Goal: Task Accomplishment & Management: Manage account settings

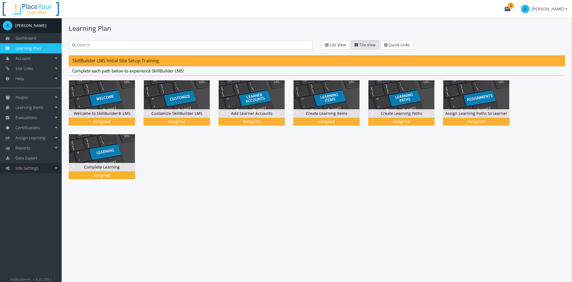
click at [40, 169] on link "Site Settings" at bounding box center [31, 168] width 62 height 10
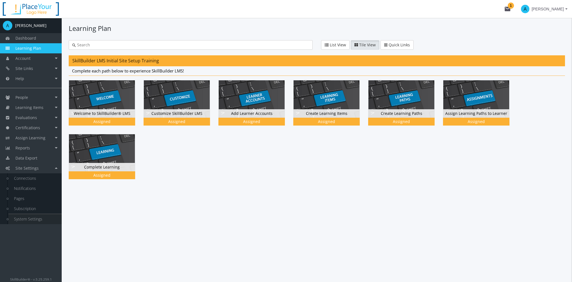
click at [33, 220] on link "System Settings" at bounding box center [34, 219] width 53 height 10
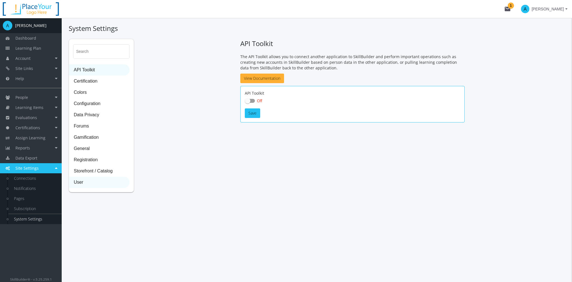
click at [100, 179] on span "User" at bounding box center [99, 182] width 60 height 11
select select "2: 3"
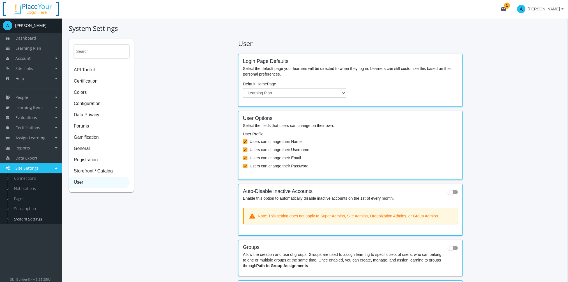
click at [299, 92] on select "Dashboard Account Learning Plan" at bounding box center [294, 93] width 103 height 10
click at [243, 88] on select "Dashboard Account Learning Plan" at bounding box center [294, 93] width 103 height 10
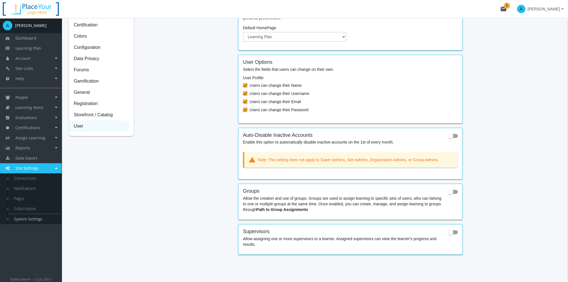
scroll to position [61, 0]
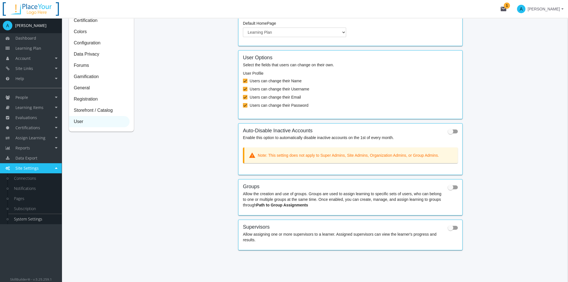
click at [453, 132] on span at bounding box center [452, 131] width 10 height 4
click at [448, 133] on input "checkbox" at bounding box center [447, 133] width 0 height 0
checkbox input "true"
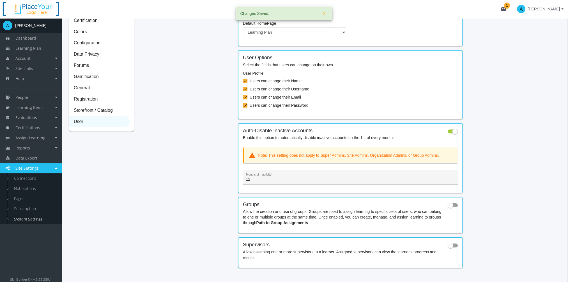
click at [264, 182] on div "12 Months of Inactivity *" at bounding box center [350, 178] width 209 height 11
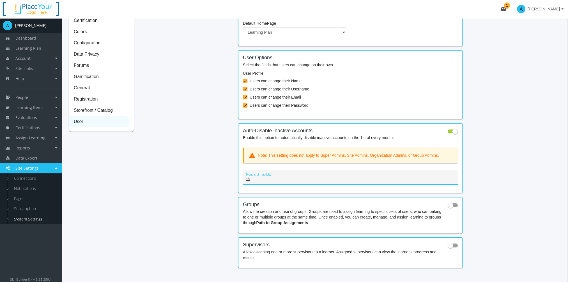
scroll to position [78, 0]
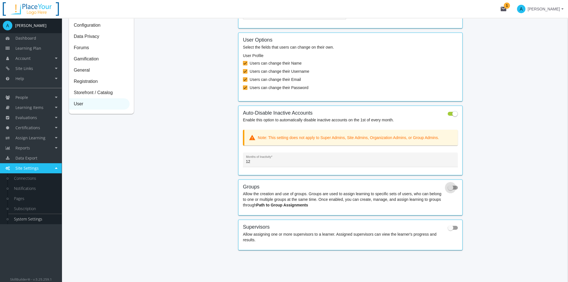
click at [452, 189] on span at bounding box center [450, 187] width 6 height 6
click at [448, 189] on input "checkbox" at bounding box center [447, 189] width 0 height 0
checkbox input "true"
click at [451, 228] on span at bounding box center [450, 228] width 6 height 6
click at [448, 229] on input "checkbox" at bounding box center [447, 229] width 0 height 0
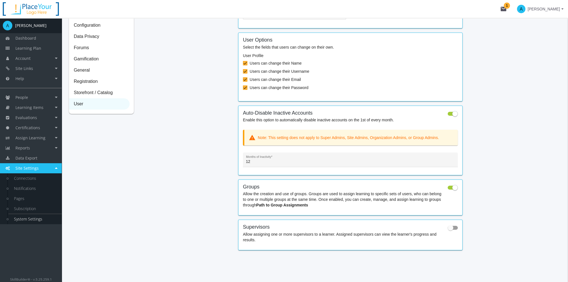
checkbox input "true"
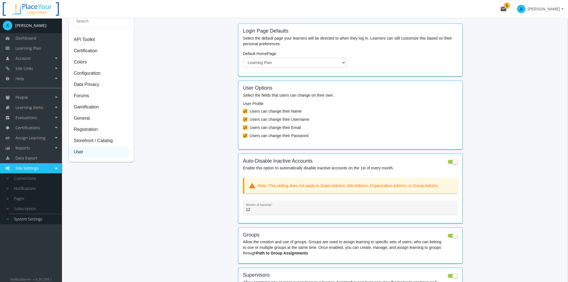
scroll to position [0, 0]
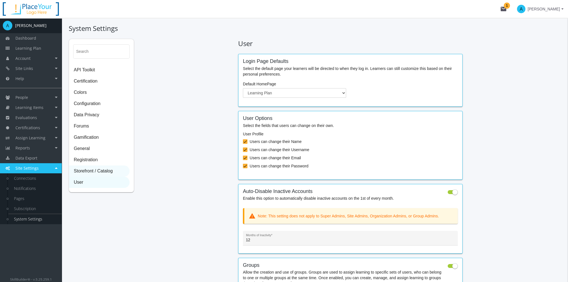
click at [104, 169] on span "Storefront / Catalog" at bounding box center [99, 170] width 60 height 11
select select "2: CAD"
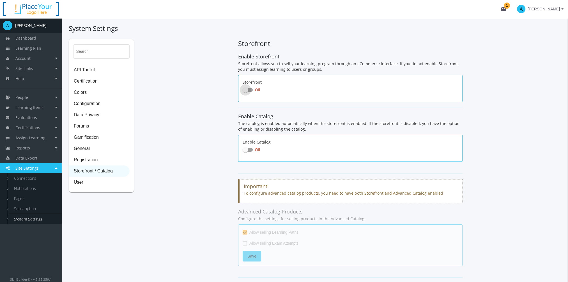
click at [250, 90] on span at bounding box center [248, 90] width 10 height 4
click at [243, 91] on input "Off" at bounding box center [243, 91] width 0 height 0
checkbox input "true"
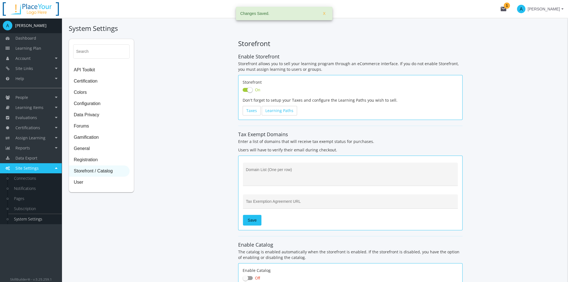
checkbox input "true"
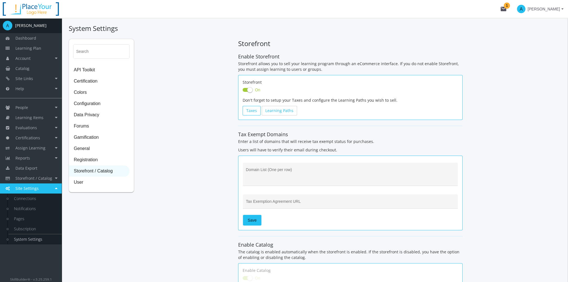
click at [255, 111] on link "Taxes" at bounding box center [252, 111] width 18 height 10
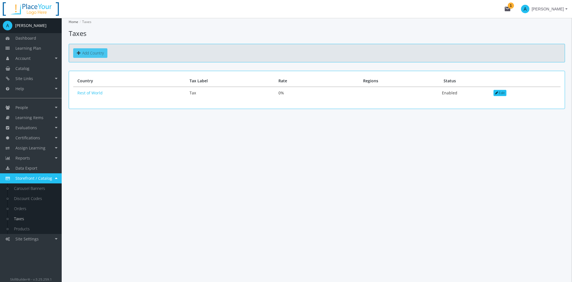
click at [96, 52] on link "Add Country" at bounding box center [90, 53] width 34 height 10
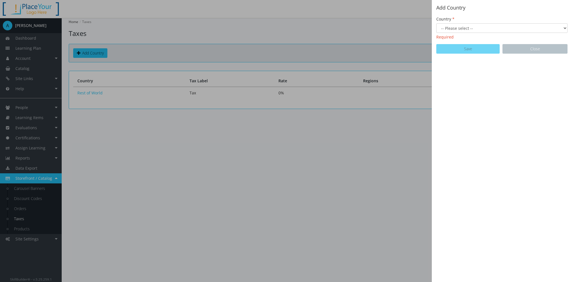
click at [453, 28] on select "-- Please select -- [GEOGRAPHIC_DATA] [GEOGRAPHIC_DATA] [GEOGRAPHIC_DATA] [GEOG…" at bounding box center [501, 28] width 131 height 10
select select "27: Object"
click at [436, 23] on select "-- Please select -- [GEOGRAPHIC_DATA] [GEOGRAPHIC_DATA] [GEOGRAPHIC_DATA] [GEOG…" at bounding box center [501, 28] width 131 height 10
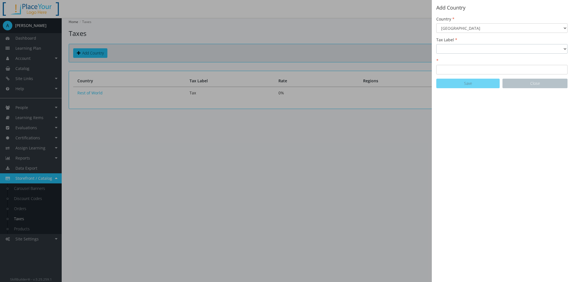
click at [555, 47] on select "GST Sales Tax Tax Taxes VAT" at bounding box center [501, 49] width 131 height 10
select select "0: GST"
click at [436, 44] on select "GST Sales Tax Tax Taxes VAT" at bounding box center [501, 49] width 131 height 10
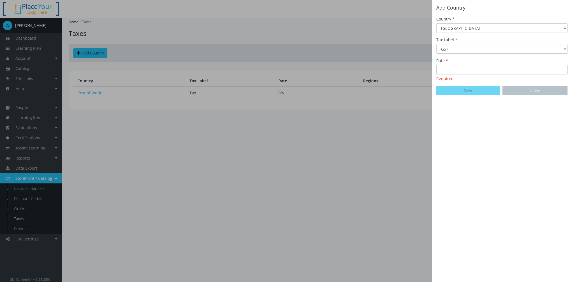
click at [453, 71] on input "Rate" at bounding box center [501, 70] width 131 height 10
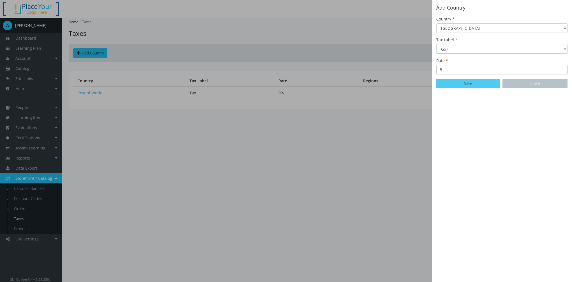
type input "5"
click at [452, 84] on button "Save" at bounding box center [467, 84] width 63 height 10
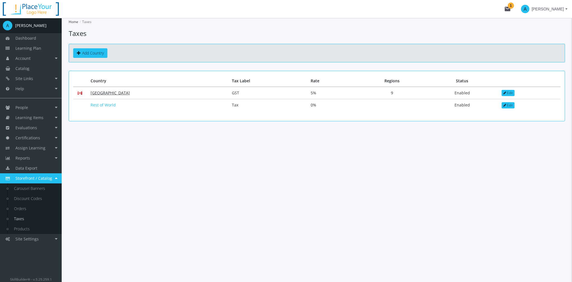
click at [104, 93] on link "[GEOGRAPHIC_DATA]" at bounding box center [110, 92] width 39 height 5
select select "1: PST"
select select "1: Added"
select select "1: PST"
select select "1: Added"
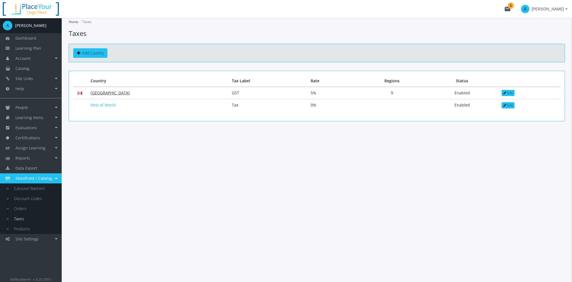
select select "2: QST"
select select "1: Added"
select select "1: PST"
select select "1: Added"
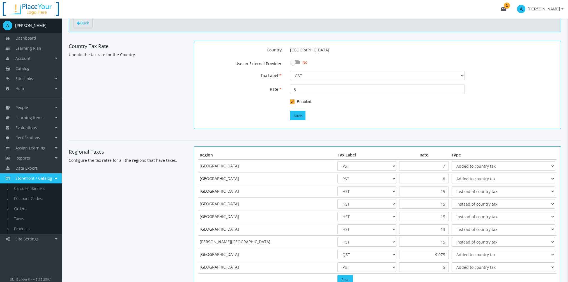
scroll to position [76, 0]
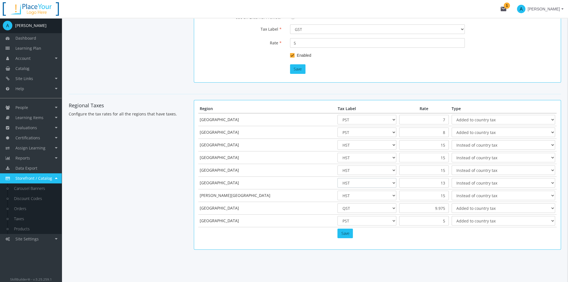
click at [337, 183] on select "HST PST QST State Tax" at bounding box center [366, 183] width 59 height 10
click at [407, 183] on input "13" at bounding box center [424, 183] width 50 height 10
click at [460, 182] on select "Instead of country tax Added to country tax" at bounding box center [502, 183] width 103 height 10
click at [451, 178] on select "Instead of country tax Added to country tax" at bounding box center [502, 183] width 103 height 10
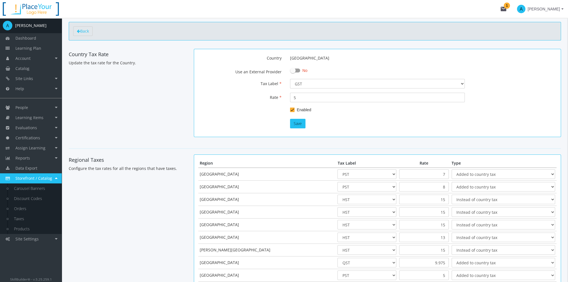
scroll to position [0, 0]
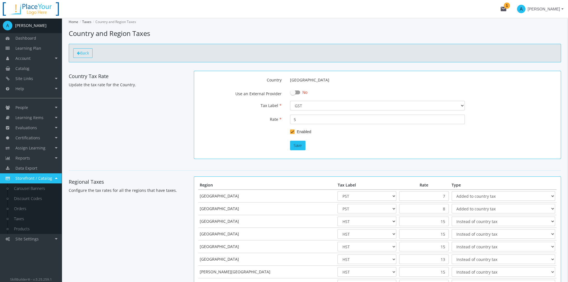
click at [87, 52] on span "Back" at bounding box center [84, 52] width 9 height 5
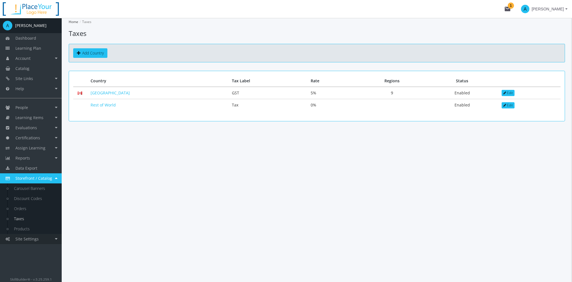
click at [36, 238] on span "Site Settings" at bounding box center [26, 238] width 23 height 5
click at [36, 238] on link "System Settings" at bounding box center [34, 239] width 53 height 10
select select "2: CAD"
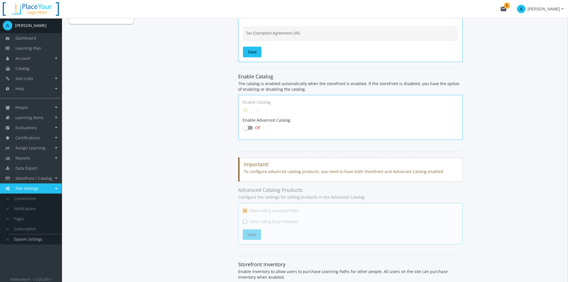
scroll to position [168, 0]
click at [249, 125] on span at bounding box center [248, 127] width 10 height 4
click at [243, 129] on input "Off" at bounding box center [243, 129] width 0 height 0
checkbox input "true"
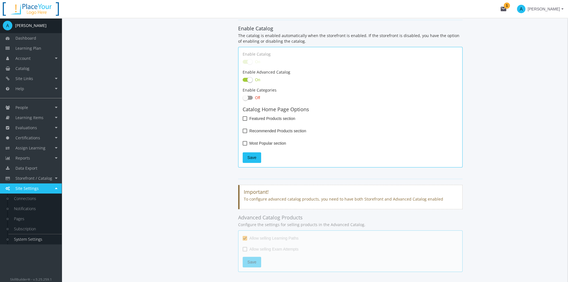
scroll to position [224, 0]
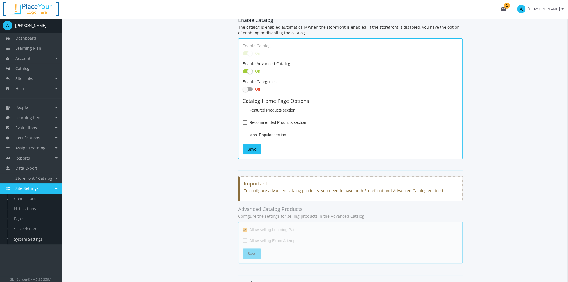
click at [245, 110] on span at bounding box center [245, 110] width 4 height 4
click at [243, 112] on input "Featured Products section" at bounding box center [243, 112] width 0 height 0
checkbox input "true"
click at [247, 123] on label "Recommended Products section" at bounding box center [274, 122] width 63 height 7
click at [243, 124] on input "Recommended Products section" at bounding box center [243, 124] width 0 height 0
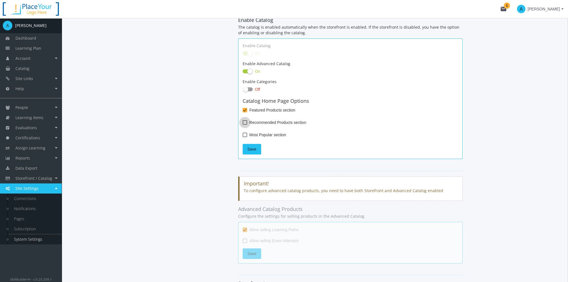
checkbox input "true"
click at [263, 136] on span "Most Popular section" at bounding box center [267, 134] width 37 height 7
click at [243, 137] on input "Most Popular section" at bounding box center [243, 137] width 0 height 0
checkbox input "true"
click at [254, 149] on span "Save" at bounding box center [251, 149] width 9 height 10
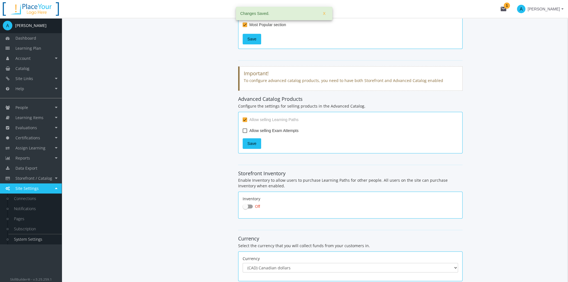
scroll to position [336, 0]
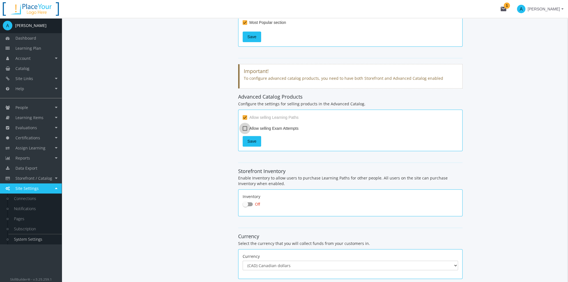
click at [244, 127] on span at bounding box center [245, 128] width 4 height 4
click at [243, 130] on input "Allow selling Exam Attempts" at bounding box center [243, 130] width 0 height 0
checkbox input "true"
click at [252, 142] on span "Save" at bounding box center [251, 141] width 9 height 10
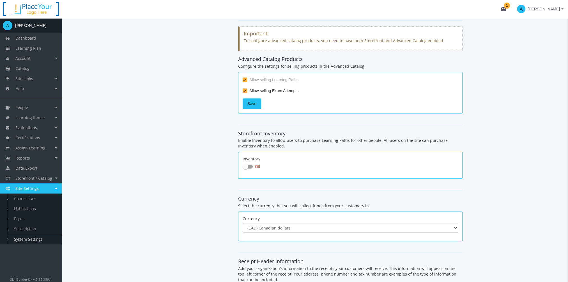
scroll to position [393, 0]
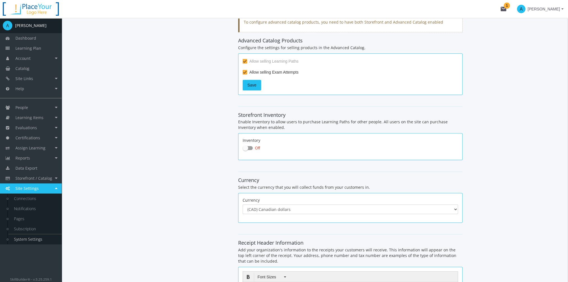
click at [250, 147] on span at bounding box center [248, 148] width 10 height 4
click at [243, 149] on input "Off" at bounding box center [243, 149] width 0 height 0
checkbox input "true"
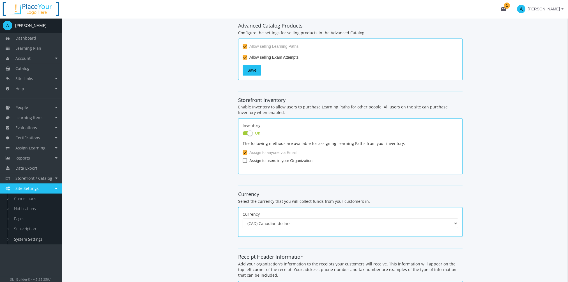
scroll to position [421, 0]
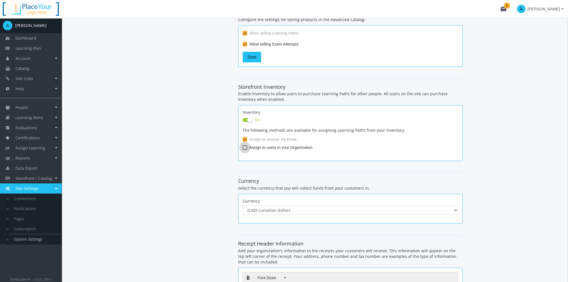
click at [243, 145] on span at bounding box center [245, 147] width 4 height 4
click at [243, 149] on input "Assign to users in your Organization" at bounding box center [243, 149] width 0 height 0
checkbox input "true"
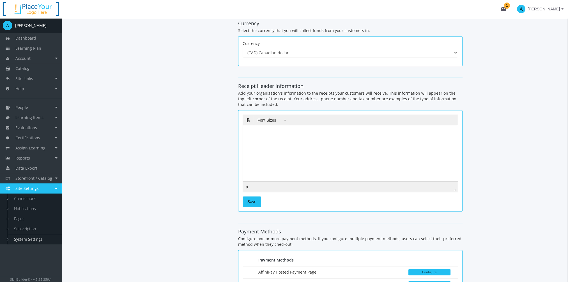
scroll to position [589, 0]
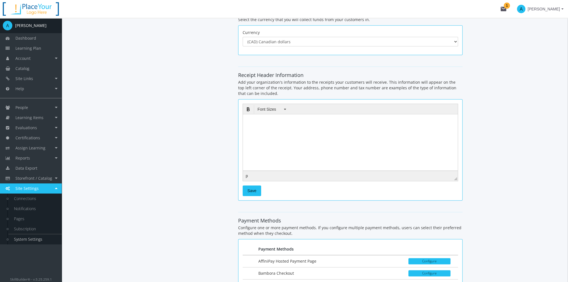
click at [263, 122] on html at bounding box center [350, 118] width 215 height 8
click at [255, 189] on span "Save" at bounding box center [251, 190] width 9 height 10
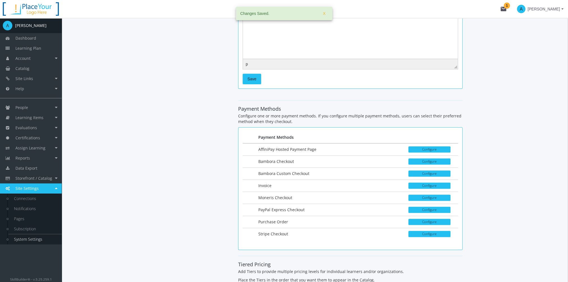
scroll to position [729, 0]
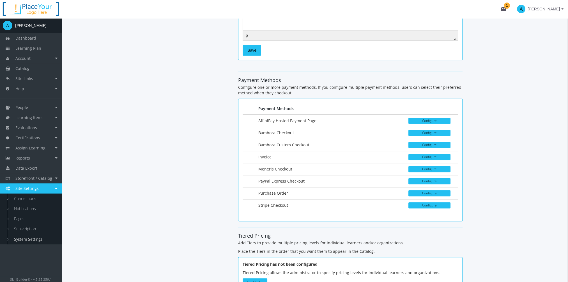
click at [427, 204] on td "Configure" at bounding box center [431, 205] width 54 height 12
click at [427, 204] on button "Configure" at bounding box center [429, 205] width 42 height 6
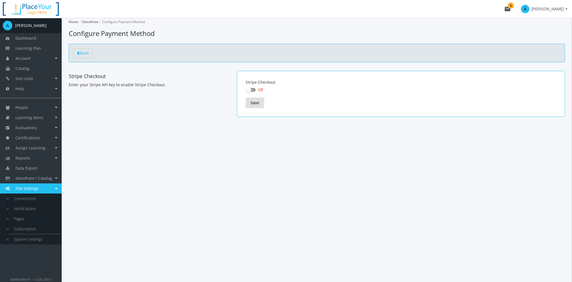
click at [253, 89] on span at bounding box center [251, 90] width 10 height 4
click at [246, 91] on input "Off" at bounding box center [246, 91] width 0 height 0
checkbox input "true"
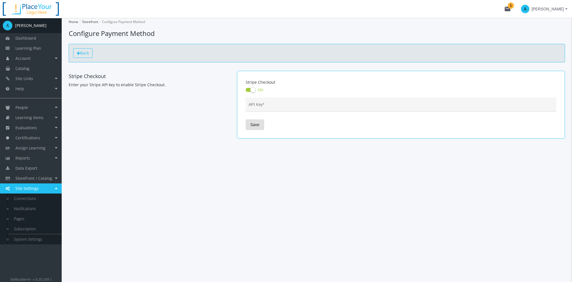
click at [88, 53] on span "Back" at bounding box center [84, 52] width 9 height 5
select select "2: CAD"
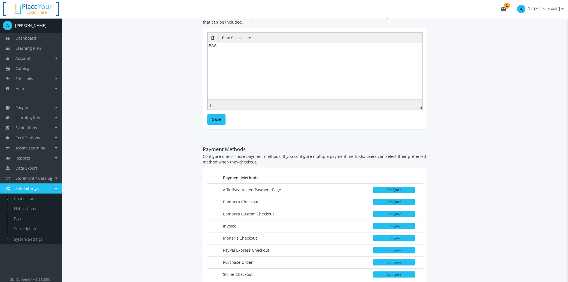
scroll to position [758, 0]
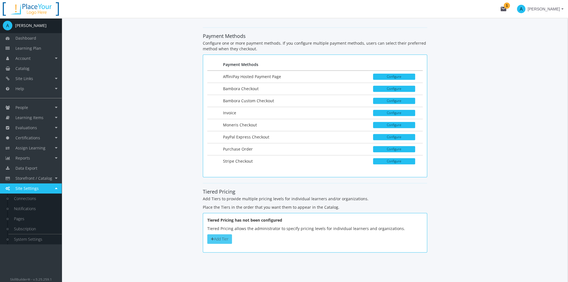
click at [215, 237] on button "Add Tier" at bounding box center [219, 239] width 25 height 10
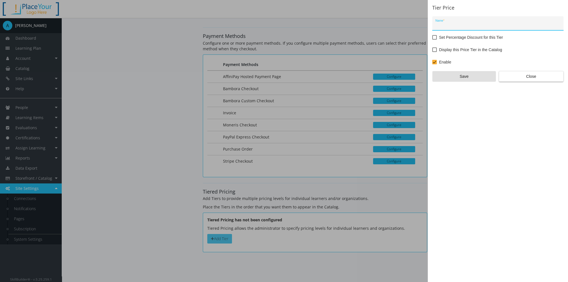
scroll to position [0, 0]
type input "Members"
click at [437, 39] on label "Set Percentage Discount for this Tier" at bounding box center [467, 37] width 71 height 7
click at [432, 39] on input "Set Percentage Discount for this Tier" at bounding box center [432, 39] width 0 height 0
checkbox input "true"
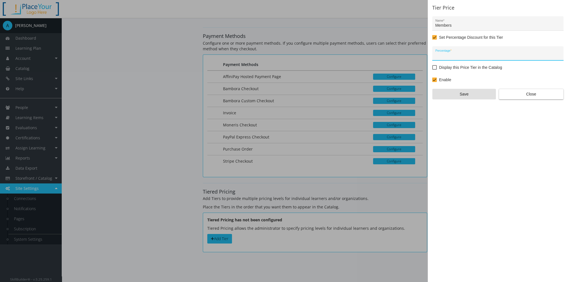
click at [448, 54] on input "Percentage *" at bounding box center [497, 55] width 125 height 4
type input "100"
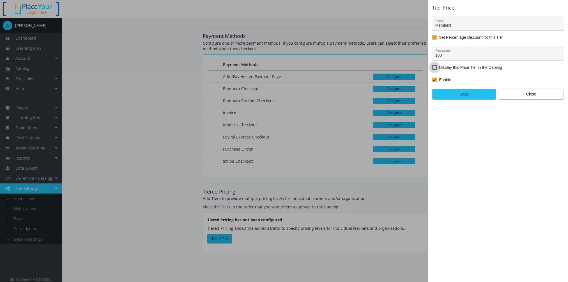
click at [434, 66] on span at bounding box center [434, 67] width 4 height 4
click at [432, 69] on input "Display this Price Tier in the Catalog" at bounding box center [432, 69] width 0 height 0
checkbox input "true"
click at [457, 93] on span "Save" at bounding box center [464, 94] width 54 height 10
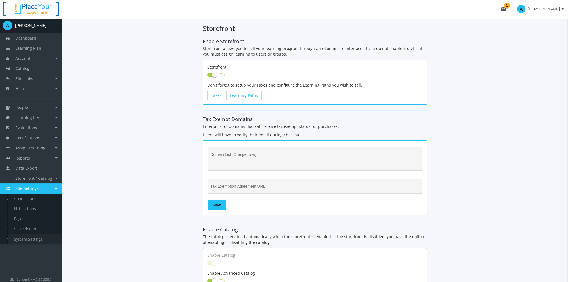
click at [47, 241] on link "System Settings" at bounding box center [34, 239] width 53 height 10
select select "2: CAD"
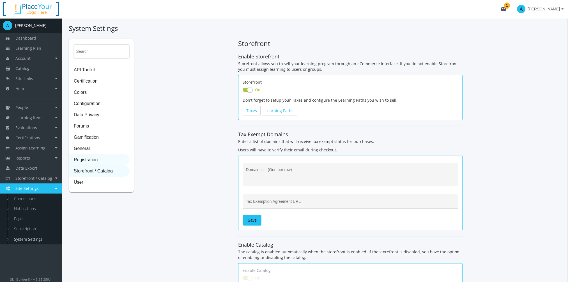
click at [90, 159] on span "Registration" at bounding box center [99, 159] width 60 height 11
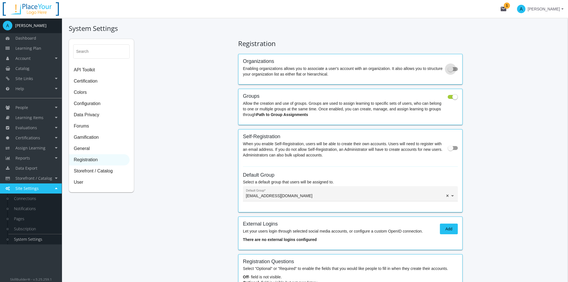
click at [451, 71] on span at bounding box center [450, 69] width 6 height 6
click at [448, 71] on input "checkbox" at bounding box center [447, 71] width 0 height 0
checkbox input "true"
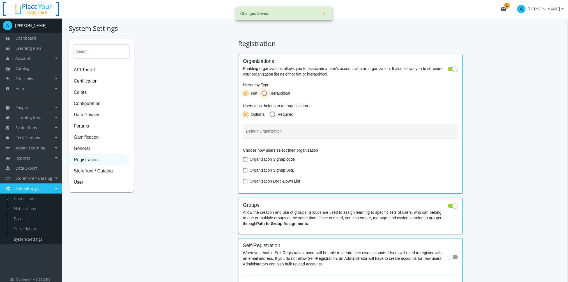
click at [266, 94] on span at bounding box center [264, 93] width 6 height 6
click at [266, 94] on input "Hierarchical" at bounding box center [264, 94] width 6 height 6
radio input "true"
click at [270, 114] on span at bounding box center [272, 114] width 6 height 6
click at [270, 114] on input "Required" at bounding box center [272, 115] width 6 height 6
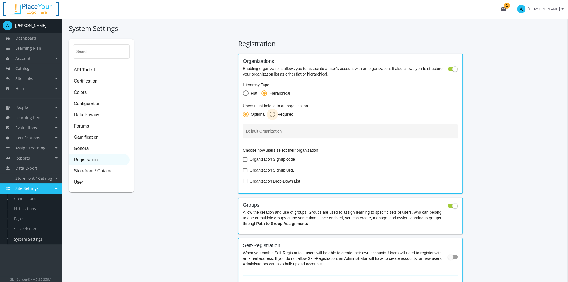
radio input "true"
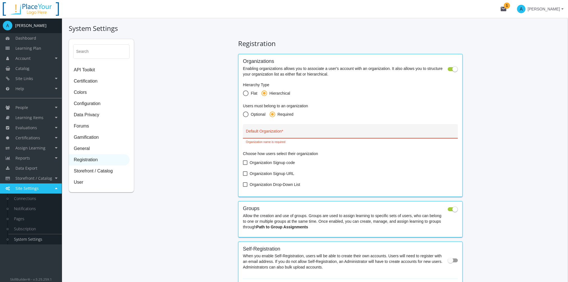
click at [254, 130] on div "Default Organization *" at bounding box center [350, 132] width 209 height 11
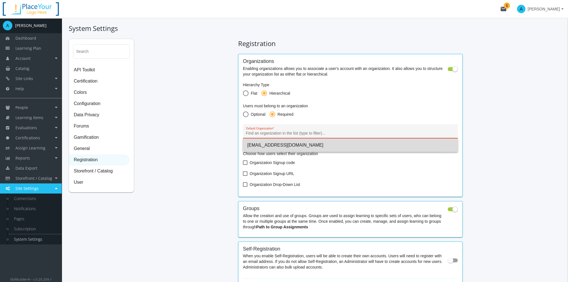
click at [271, 146] on span "[EMAIL_ADDRESS][DOMAIN_NAME]" at bounding box center [350, 144] width 206 height 13
type input "[EMAIL_ADDRESS][DOMAIN_NAME]"
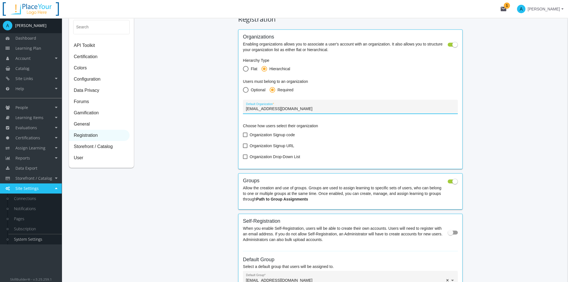
scroll to position [56, 0]
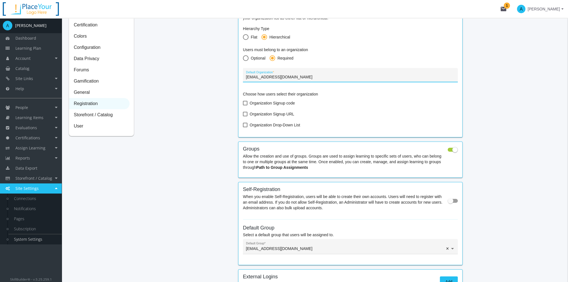
drag, startPoint x: 273, startPoint y: 125, endPoint x: 283, endPoint y: 131, distance: 10.8
click at [273, 125] on span "Organization Drop-Down List" at bounding box center [275, 124] width 50 height 7
click at [243, 127] on input "Organization Drop-Down List" at bounding box center [243, 127] width 0 height 0
checkbox input "true"
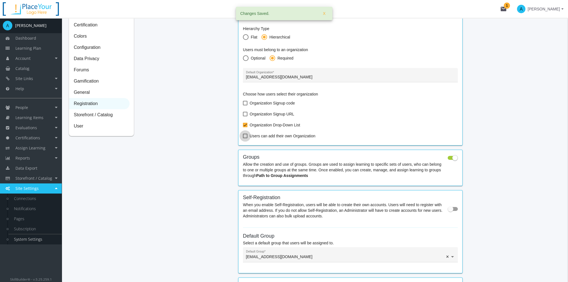
click at [291, 134] on span "Users can add their own Organization" at bounding box center [283, 135] width 66 height 7
click at [243, 138] on input "Users can add their own Organization" at bounding box center [243, 138] width 0 height 0
click at [273, 134] on span "Users can add their own Organization" at bounding box center [283, 135] width 66 height 7
click at [243, 138] on input "Users can add their own Organization" at bounding box center [243, 138] width 0 height 0
checkbox input "false"
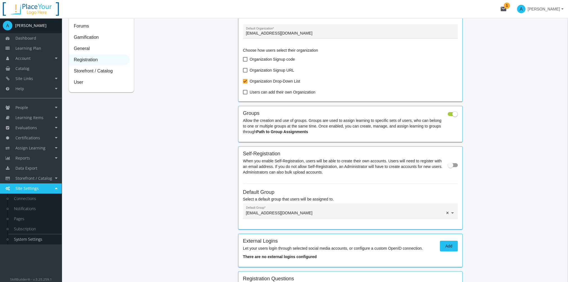
scroll to position [112, 0]
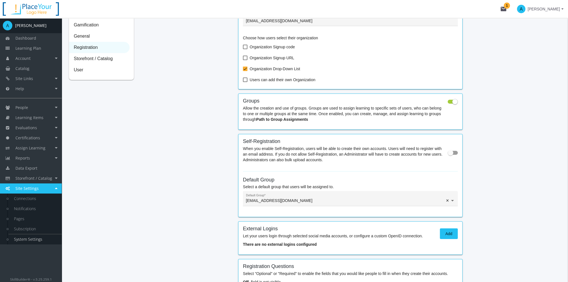
drag, startPoint x: 450, startPoint y: 152, endPoint x: 457, endPoint y: 153, distance: 6.9
click at [457, 153] on span at bounding box center [452, 153] width 10 height 4
click at [448, 154] on input "checkbox" at bounding box center [447, 154] width 0 height 0
checkbox input "true"
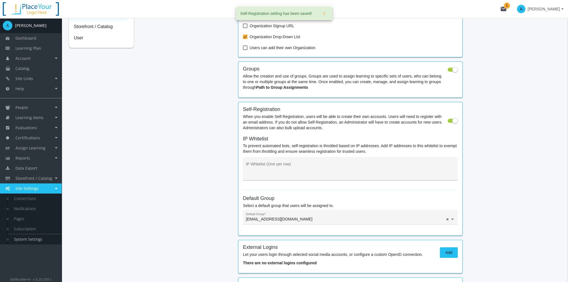
scroll to position [168, 0]
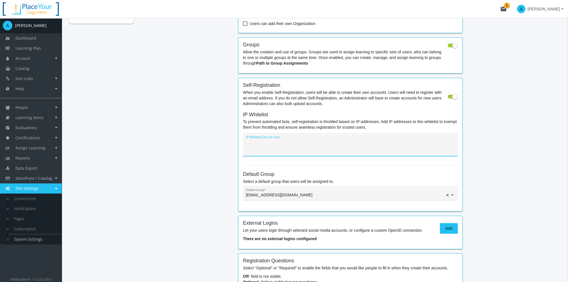
click at [269, 142] on textarea "IP Whitelist (One per row)" at bounding box center [350, 146] width 209 height 15
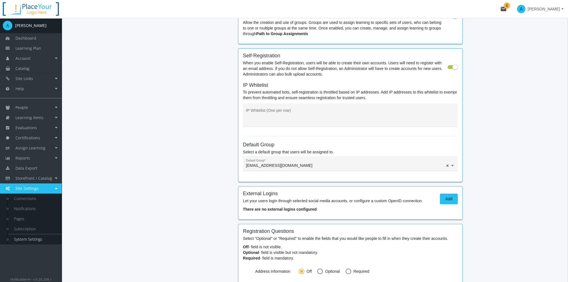
scroll to position [224, 0]
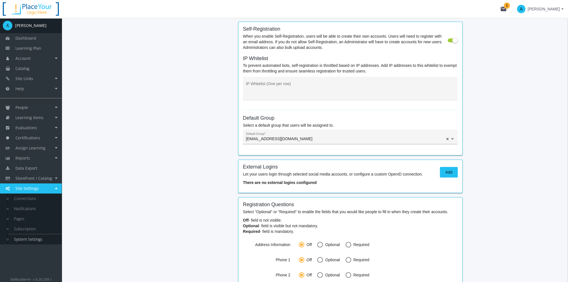
click at [314, 137] on input "text" at bounding box center [350, 139] width 209 height 4
click at [365, 112] on form "Self-Registration When you enable Self-Registration, users will be able to crea…" at bounding box center [350, 88] width 215 height 124
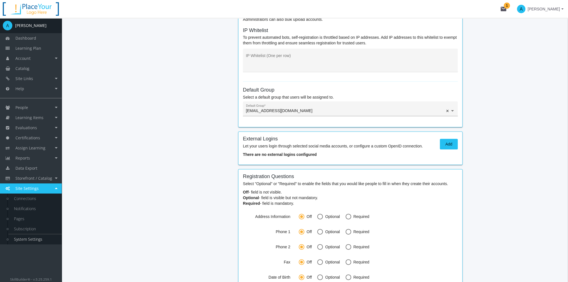
click at [319, 114] on ng-select "× [EMAIL_ADDRESS][DOMAIN_NAME] ×" at bounding box center [350, 111] width 215 height 9
click at [345, 86] on form "Self-Registration When you enable Self-Registration, users will be able to crea…" at bounding box center [350, 60] width 215 height 124
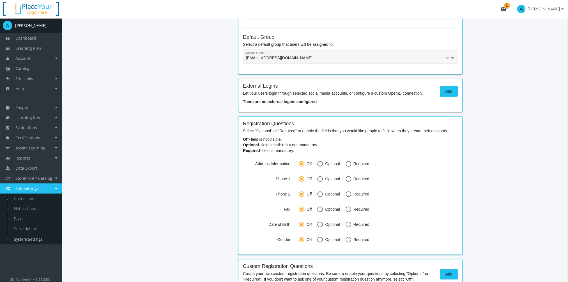
scroll to position [308, 0]
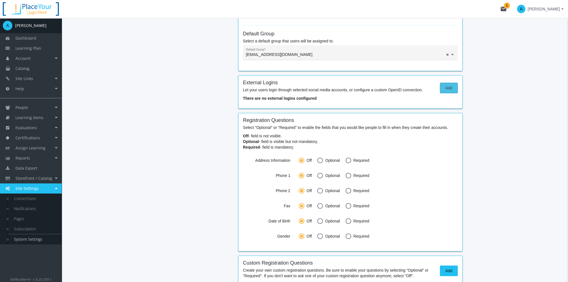
click at [450, 86] on span "Add" at bounding box center [448, 88] width 8 height 10
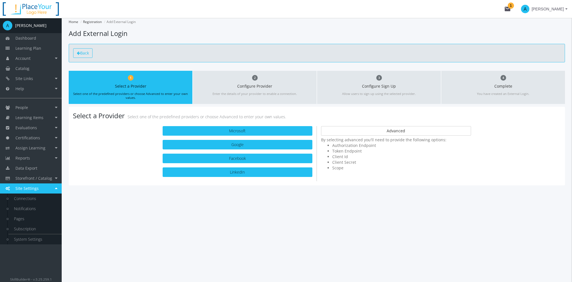
click at [85, 53] on span "Back" at bounding box center [84, 52] width 9 height 5
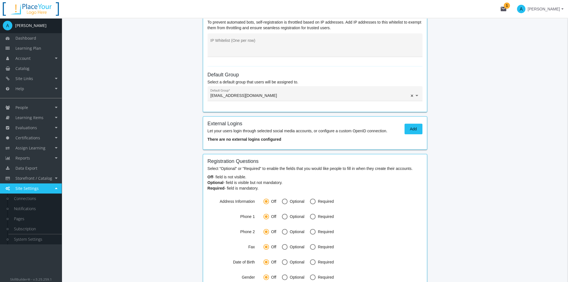
scroll to position [337, 0]
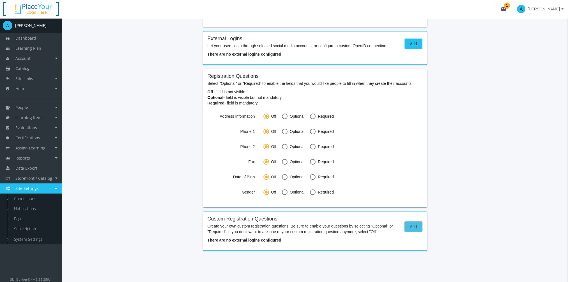
click at [416, 229] on span "Add" at bounding box center [413, 226] width 8 height 10
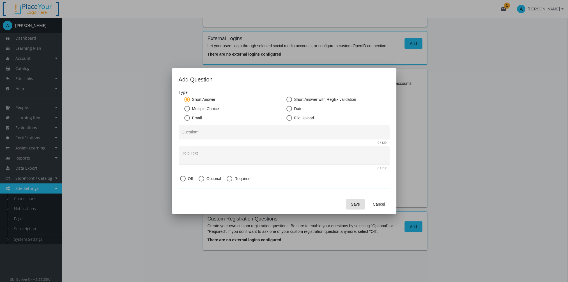
click at [199, 132] on input "Question *" at bounding box center [283, 134] width 205 height 4
type input "Have you completed online training before?"
click at [210, 177] on span "Optional" at bounding box center [212, 179] width 17 height 6
click at [204, 177] on input "Optional" at bounding box center [202, 180] width 6 height 6
radio input "true"
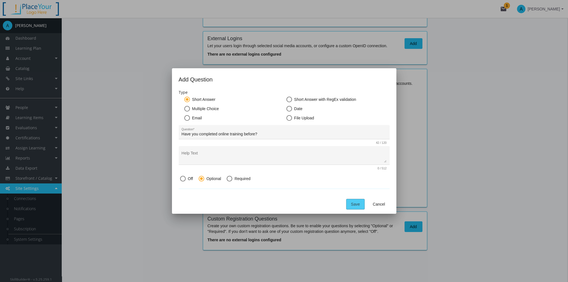
click at [353, 203] on span "Save" at bounding box center [355, 204] width 9 height 10
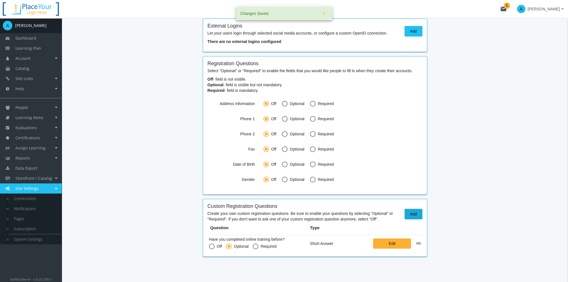
scroll to position [356, 0]
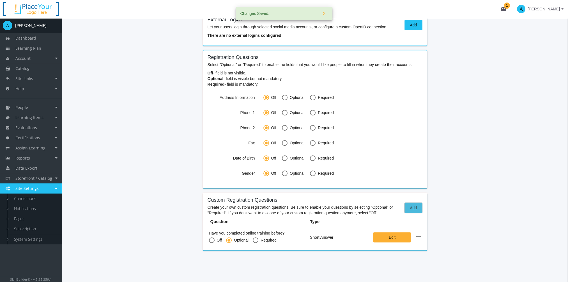
click at [416, 207] on span "Add" at bounding box center [413, 207] width 8 height 10
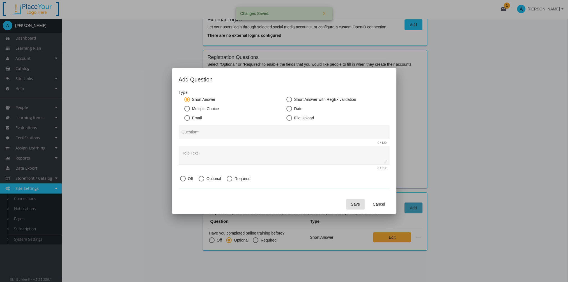
scroll to position [0, 0]
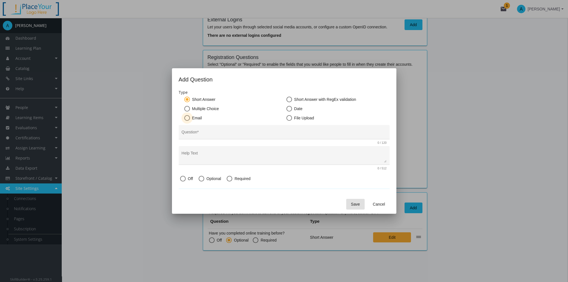
click at [198, 117] on span "Email" at bounding box center [196, 118] width 12 height 6
click at [190, 117] on input "Email" at bounding box center [187, 119] width 6 height 6
radio input "true"
click at [194, 131] on div "Question *" at bounding box center [283, 133] width 205 height 11
type input "W"
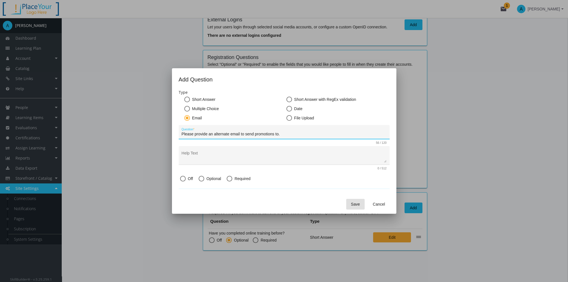
type input "Please provide an alternate email to send promotions to."
click at [200, 177] on span at bounding box center [202, 179] width 6 height 6
click at [200, 177] on input "Optional" at bounding box center [202, 180] width 6 height 6
radio input "true"
click at [348, 201] on button "Save" at bounding box center [355, 204] width 19 height 11
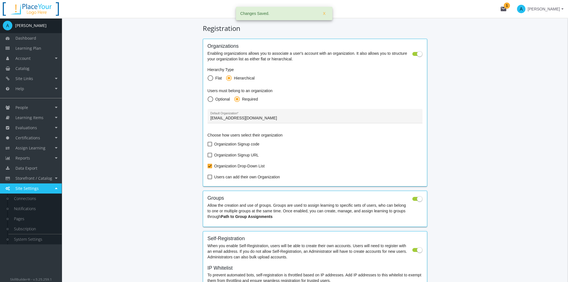
scroll to position [356, 0]
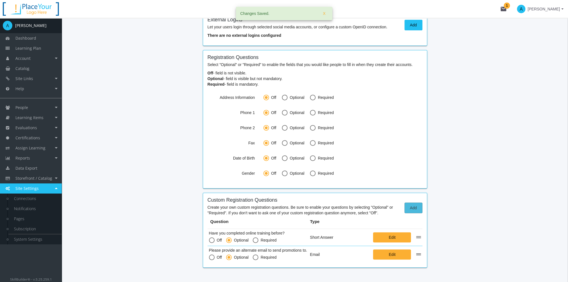
click at [412, 209] on span "Add" at bounding box center [413, 207] width 8 height 10
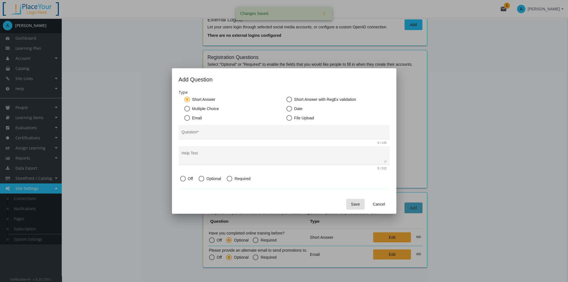
scroll to position [0, 0]
click at [379, 202] on span "Cancel" at bounding box center [379, 204] width 12 height 10
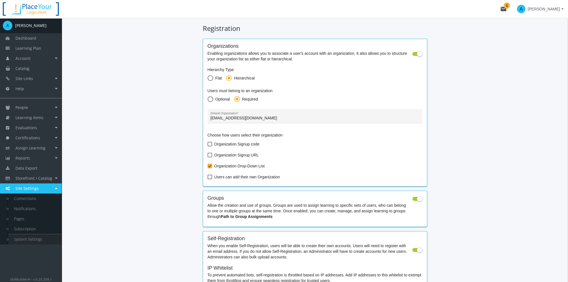
click at [38, 241] on link "System Settings" at bounding box center [34, 239] width 53 height 10
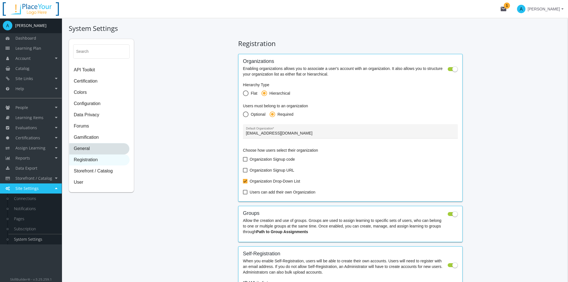
click at [113, 150] on span "General" at bounding box center [99, 148] width 60 height 11
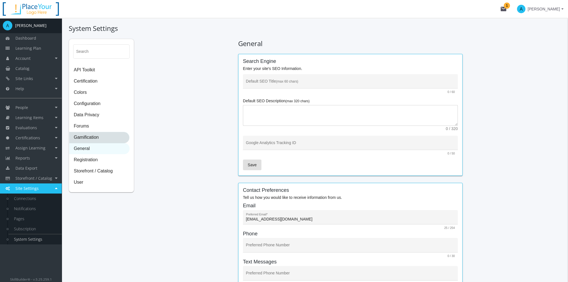
click at [100, 137] on span "Gamification" at bounding box center [99, 137] width 60 height 11
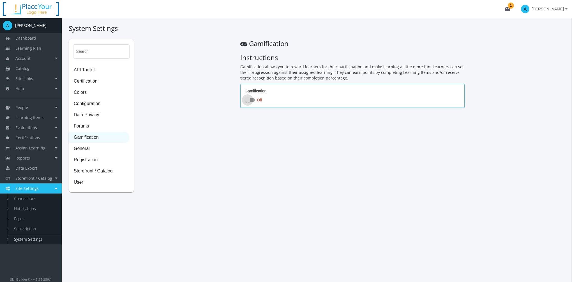
click at [253, 99] on span at bounding box center [250, 100] width 10 height 4
click at [245, 101] on input "Off" at bounding box center [245, 101] width 0 height 0
checkbox input "true"
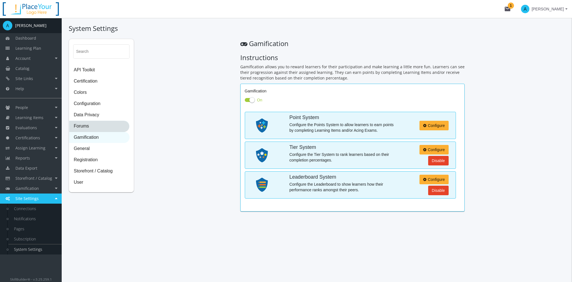
click at [89, 126] on span "Forums" at bounding box center [99, 126] width 60 height 11
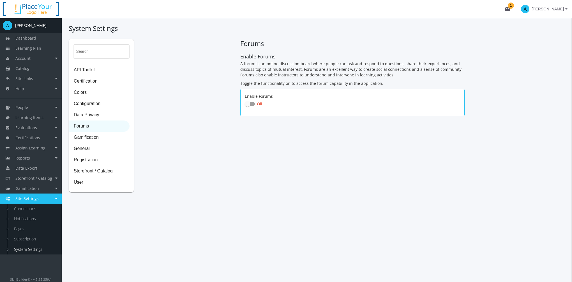
click at [247, 100] on label "Off" at bounding box center [253, 103] width 17 height 7
click at [245, 105] on input "Off" at bounding box center [245, 105] width 0 height 0
checkbox input "true"
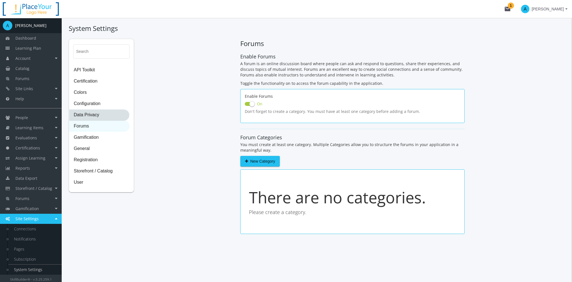
click at [95, 114] on span "Data Privacy" at bounding box center [99, 114] width 60 height 11
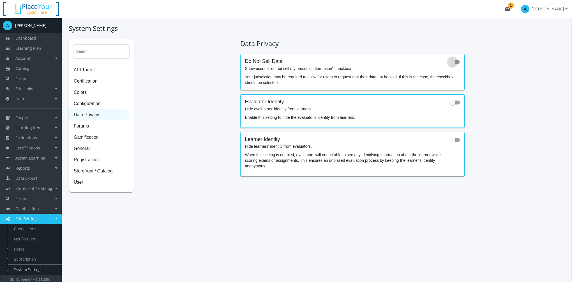
click at [454, 64] on span at bounding box center [453, 62] width 6 height 6
click at [450, 64] on input "checkbox" at bounding box center [450, 64] width 0 height 0
checkbox input "true"
click at [84, 104] on span "Configuration" at bounding box center [99, 103] width 60 height 11
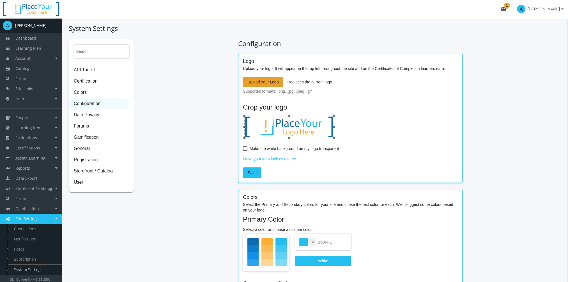
click at [269, 84] on span "Upload Your Logo" at bounding box center [262, 82] width 31 height 10
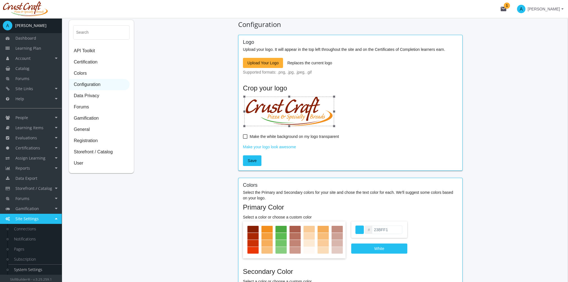
scroll to position [28, 0]
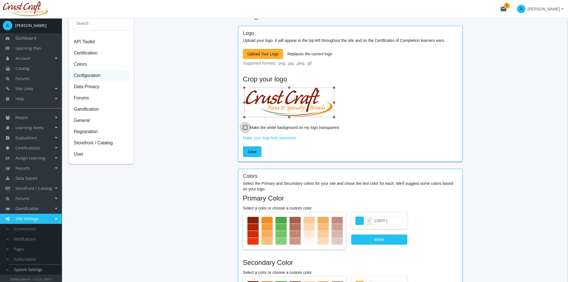
click at [247, 127] on label "Make the white background on my logo transparent" at bounding box center [291, 127] width 96 height 7
click at [243, 129] on input "Make the white background on my logo transparent" at bounding box center [243, 129] width 0 height 0
checkbox input "true"
click at [248, 151] on span "Save" at bounding box center [252, 151] width 9 height 10
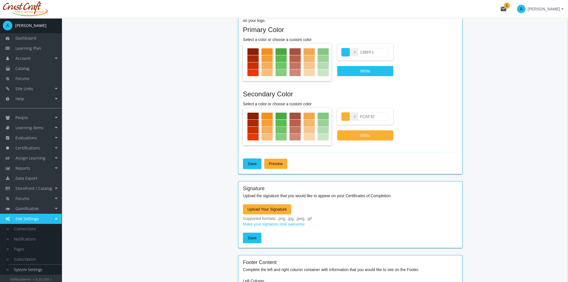
scroll to position [252, 0]
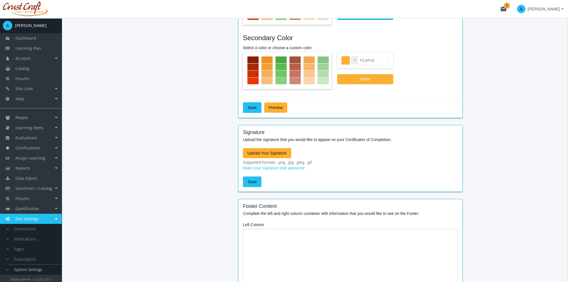
click at [282, 151] on span "Upload Your Signature" at bounding box center [266, 153] width 39 height 10
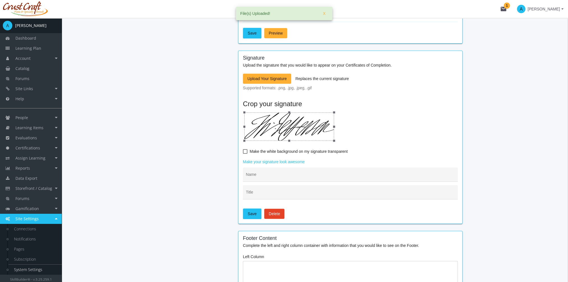
scroll to position [336, 0]
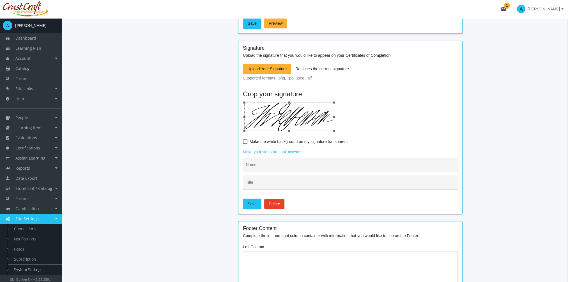
click at [245, 141] on span at bounding box center [245, 141] width 4 height 4
click at [243, 143] on input "Make the white background on my signature transparent" at bounding box center [243, 143] width 0 height 0
checkbox input "true"
click at [267, 166] on input "Name" at bounding box center [350, 166] width 209 height 4
type input "[PERSON_NAME]"
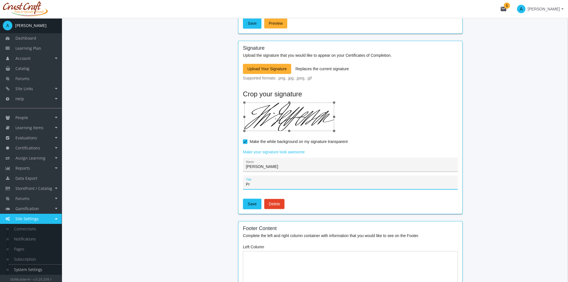
type input "P"
type input "President"
click at [249, 201] on span "Save" at bounding box center [252, 204] width 9 height 10
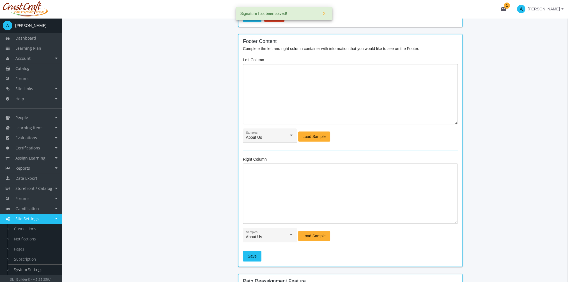
scroll to position [533, 0]
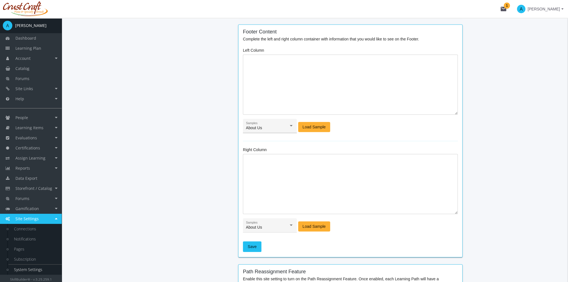
click at [259, 123] on div "About Us Samples" at bounding box center [270, 126] width 48 height 11
click at [259, 131] on span "About Us" at bounding box center [270, 131] width 48 height 12
click at [312, 125] on span "Load Sample" at bounding box center [314, 127] width 23 height 10
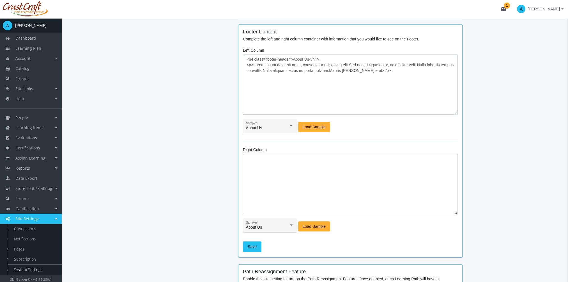
click at [288, 86] on textarea "<h4 class='footer-header'>About Us</h4> <p>Lorem ipsum dolor sit amet, consecte…" at bounding box center [350, 84] width 215 height 60
drag, startPoint x: 253, startPoint y: 64, endPoint x: 388, endPoint y: 70, distance: 135.6
click at [388, 70] on textarea "<h4 class='footer-header'>About Us</h4> <p>Lorem ipsum dolor sit amet, consecte…" at bounding box center [350, 84] width 215 height 60
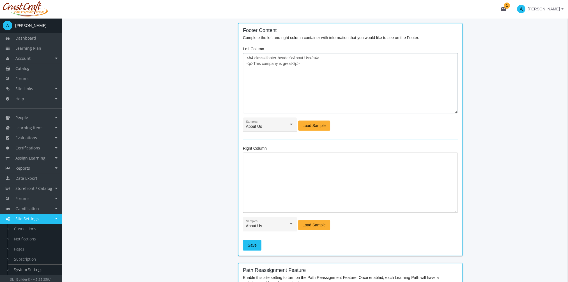
scroll to position [589, 0]
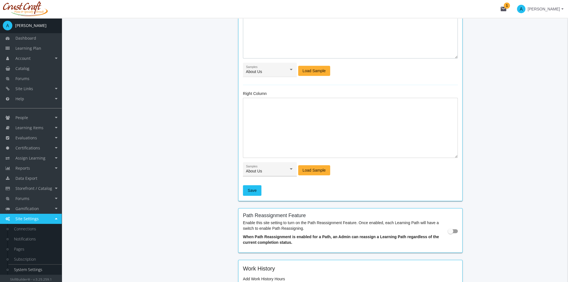
type textarea "<h4 class='footer-header'>About Us</h4> <p>This company is great</p>"
click at [259, 171] on span "About Us" at bounding box center [254, 171] width 16 height 4
click at [259, 194] on span "Follow Us" at bounding box center [270, 198] width 48 height 12
click at [307, 169] on span "Load Sample" at bounding box center [314, 170] width 23 height 10
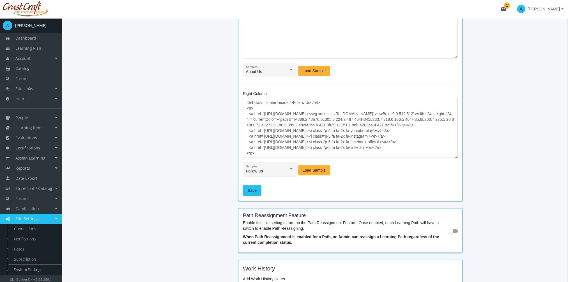
click at [320, 130] on textarea "<h4 class='footer-header'>Follow Us</h4> <p> <a href='[URL][DOMAIN_NAME]'><svg …" at bounding box center [350, 128] width 215 height 60
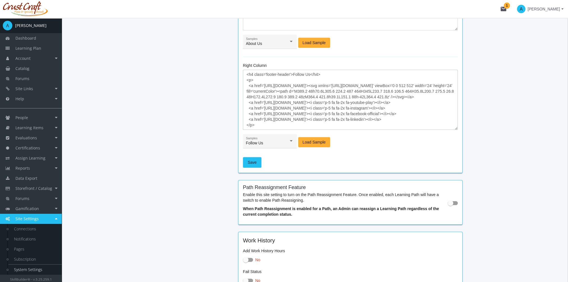
click at [324, 119] on textarea "<h4 class='footer-header'>Follow Us</h4> <p> <a href='[URL][DOMAIN_NAME]'><svg …" at bounding box center [350, 100] width 215 height 60
drag, startPoint x: 326, startPoint y: 119, endPoint x: 264, endPoint y: 121, distance: 62.6
click at [264, 121] on textarea "<h4 class='footer-header'>Follow Us</h4> <p> <a href='[URL][DOMAIN_NAME]'><svg …" at bounding box center [350, 100] width 215 height 60
paste textarea "[DOMAIN_NAME][URL]"
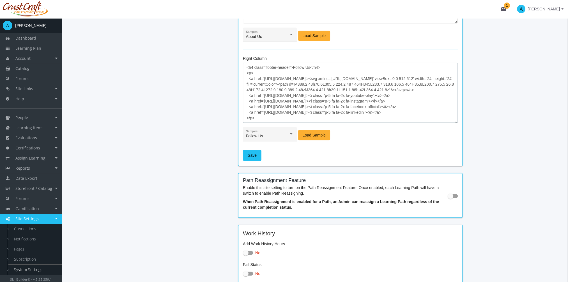
scroll to position [645, 0]
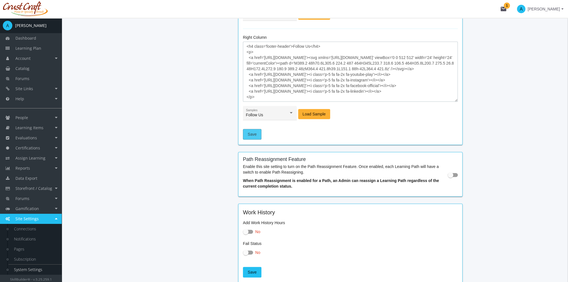
type textarea "<h4 class='footer-header'>Follow Us</h4> <p> <a href='[URL][DOMAIN_NAME]'><svg …"
click at [253, 133] on span "Save" at bounding box center [252, 134] width 9 height 10
click at [293, 91] on textarea "<h4 class='footer-header'>Follow Us</h4> <p> <a href='[URL][DOMAIN_NAME]'><svg …" at bounding box center [350, 71] width 215 height 60
drag, startPoint x: 324, startPoint y: 87, endPoint x: 264, endPoint y: 88, distance: 60.6
click at [264, 88] on textarea "<h4 class='footer-header'>Follow Us</h4> <p> <a href='[URL][DOMAIN_NAME]'><svg …" at bounding box center [350, 71] width 215 height 60
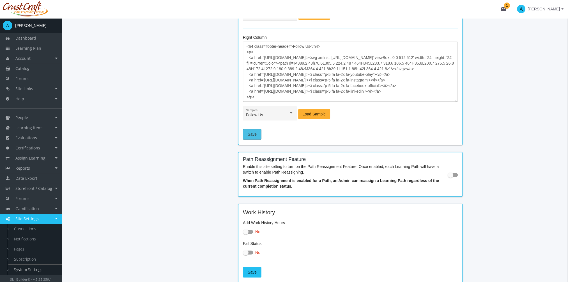
click at [250, 133] on span "Save" at bounding box center [252, 134] width 9 height 10
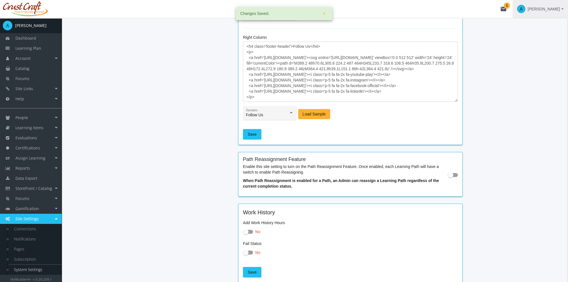
click at [536, 8] on span "[PERSON_NAME]" at bounding box center [543, 9] width 32 height 10
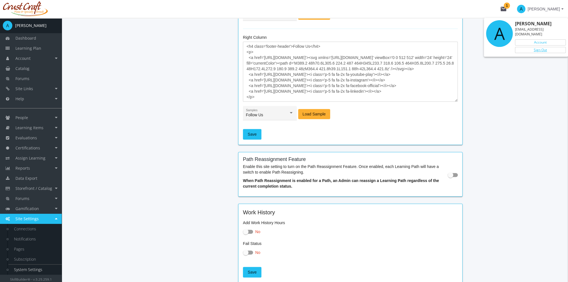
click at [538, 47] on link "Sign Out" at bounding box center [540, 50] width 51 height 6
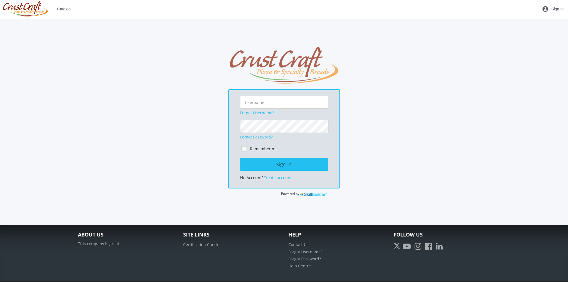
scroll to position [38, 0]
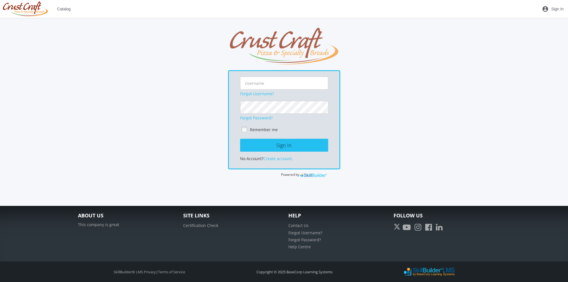
click at [439, 228] on icon at bounding box center [439, 227] width 10 height 11
